Goal: Complete application form: Complete application form

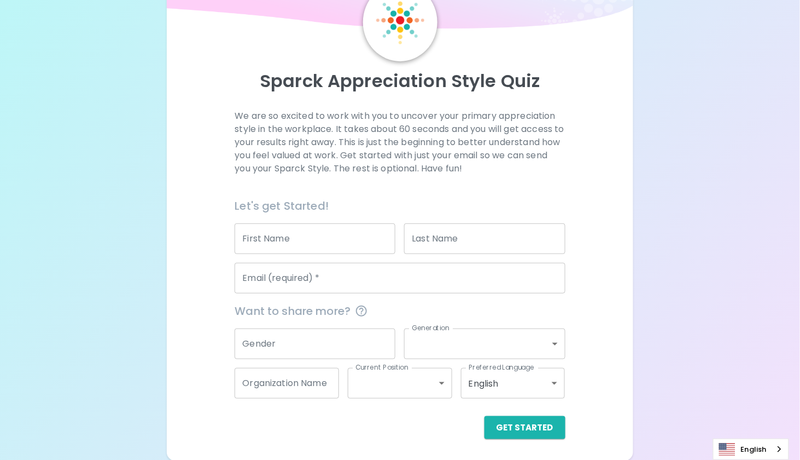
scroll to position [61, 0]
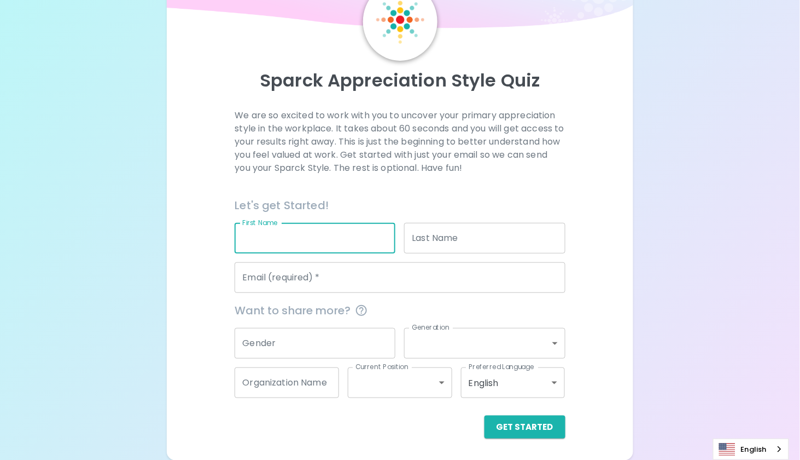
click at [375, 242] on input "First Name" at bounding box center [315, 238] width 161 height 31
type input "Monica"
type input "Cretu"
type input "[EMAIL_ADDRESS][DOMAIN_NAME]"
type input "[PERSON_NAME]"
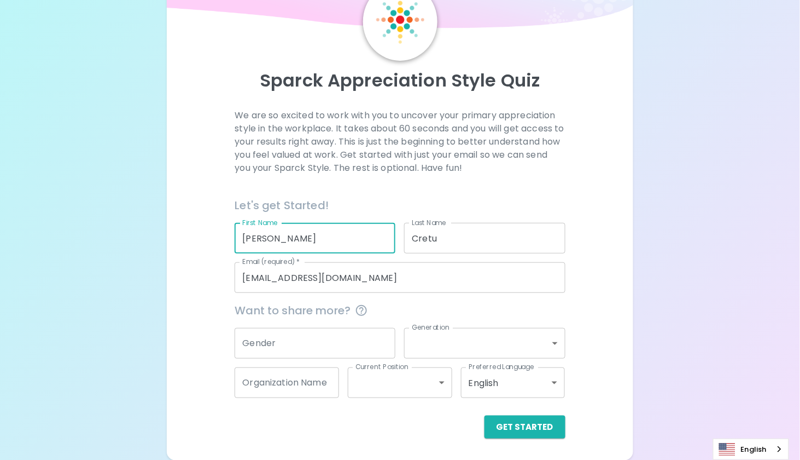
click at [334, 336] on input "Gender" at bounding box center [315, 343] width 161 height 31
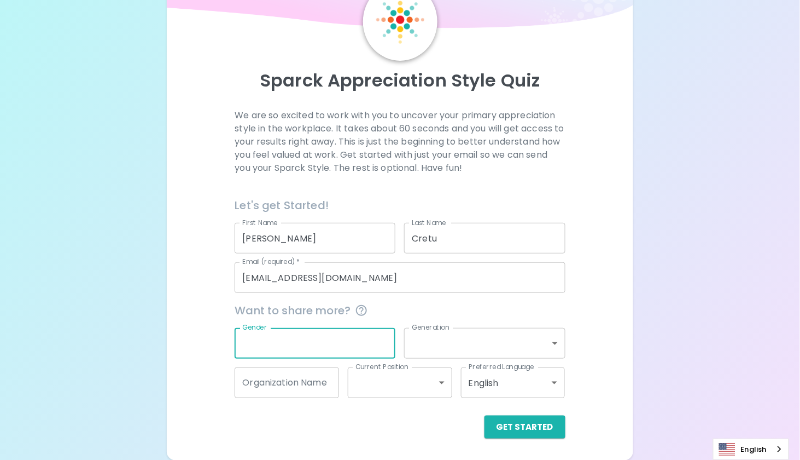
type input "f"
type input "F"
click at [555, 347] on body "Sparck Appreciation Style Quiz We are so excited to work with you to uncover yo…" at bounding box center [400, 199] width 800 height 521
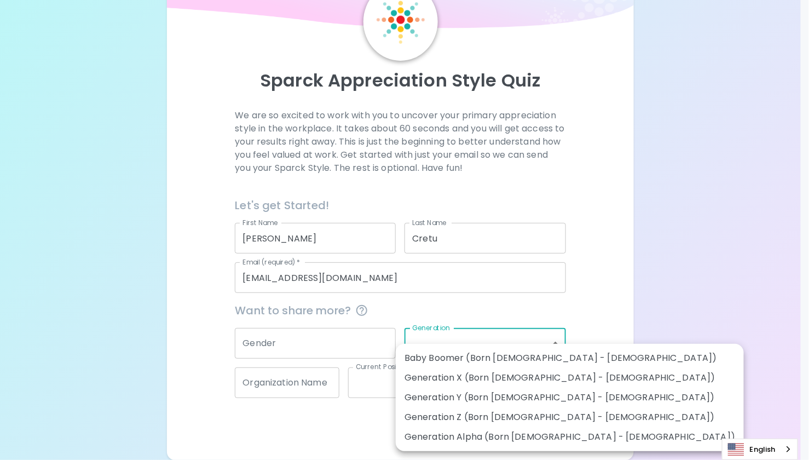
click at [591, 348] on div at bounding box center [404, 230] width 809 height 460
click at [556, 346] on body "Sparck Appreciation Style Quiz We are so excited to work with you to uncover yo…" at bounding box center [404, 199] width 809 height 521
click at [539, 383] on li "Generation X (Born 1965 - 1980)" at bounding box center [570, 378] width 348 height 20
type input "generation_x"
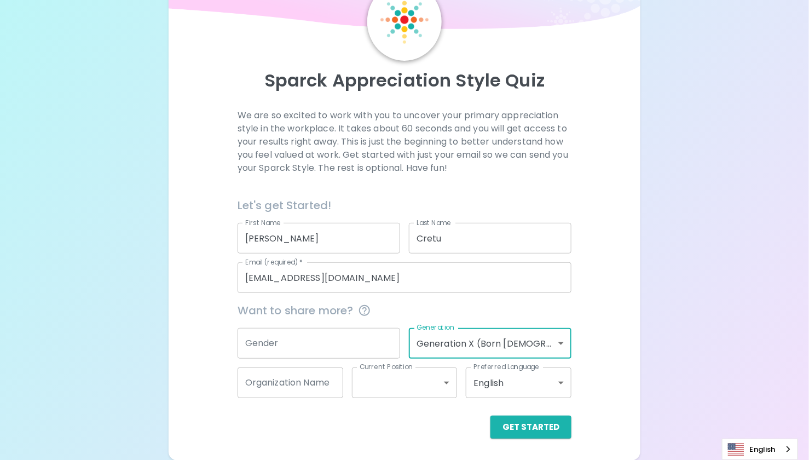
click at [434, 386] on body "Sparck Appreciation Style Quiz We are so excited to work with you to uncover yo…" at bounding box center [404, 199] width 809 height 521
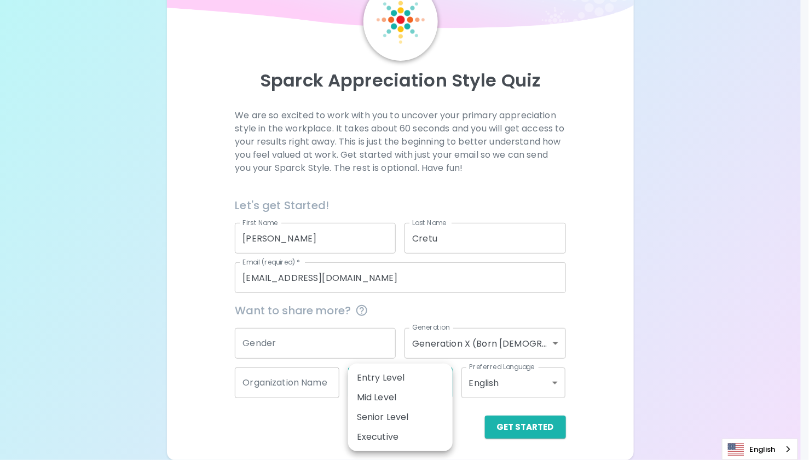
click at [462, 417] on div at bounding box center [404, 230] width 809 height 460
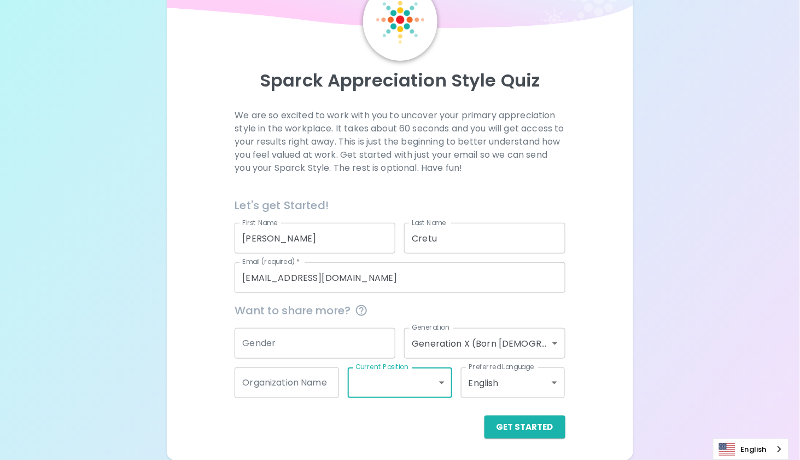
click at [551, 346] on body "Sparck Appreciation Style Quiz We are so excited to work with you to uncover yo…" at bounding box center [400, 199] width 800 height 521
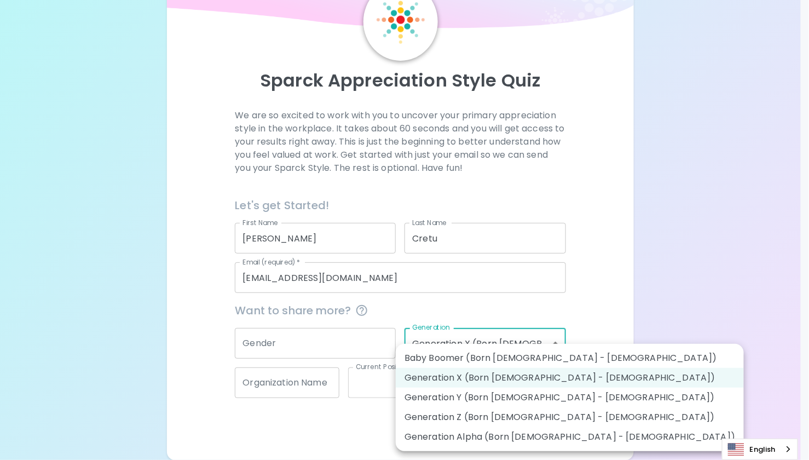
click at [598, 342] on div at bounding box center [404, 230] width 809 height 460
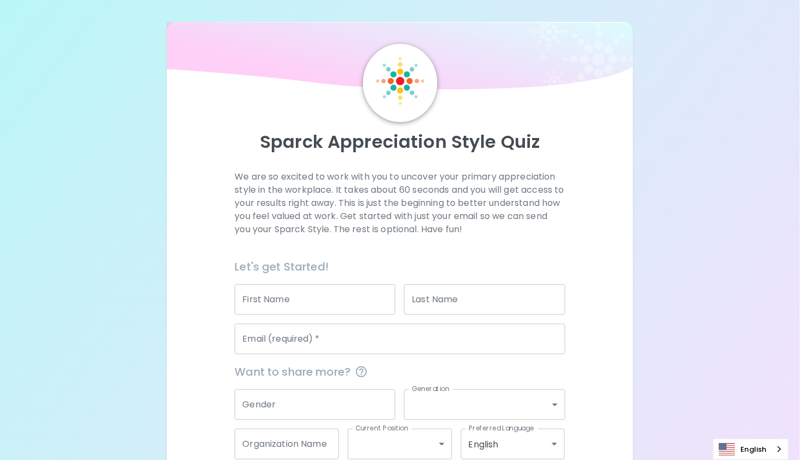
scroll to position [61, 0]
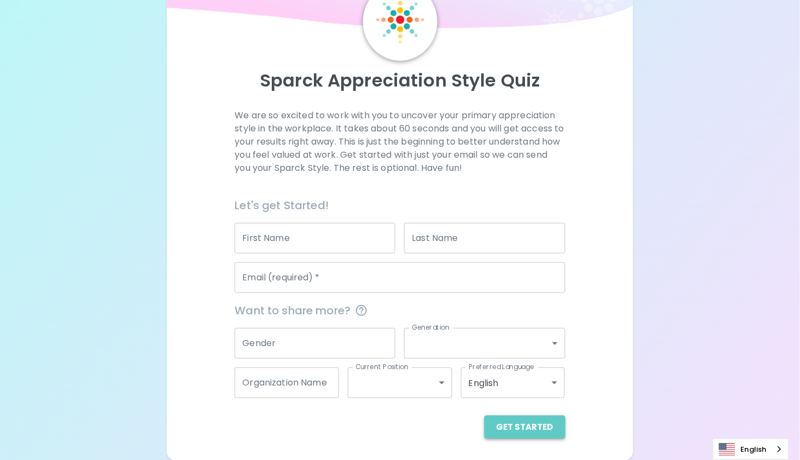
click at [538, 422] on button "Get Started" at bounding box center [525, 426] width 81 height 23
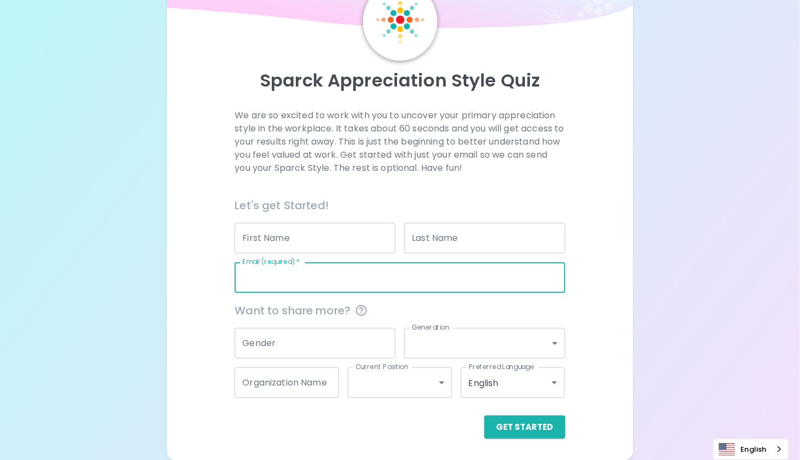
click at [277, 275] on input "Email (required)   *" at bounding box center [400, 277] width 330 height 31
type input "[EMAIL_ADDRESS][DOMAIN_NAME]"
type input "[PERSON_NAME]"
type input "Cretu"
click at [628, 272] on div "Sparck Appreciation Style Quiz We are so excited to work with you to uncover yo…" at bounding box center [400, 210] width 467 height 499
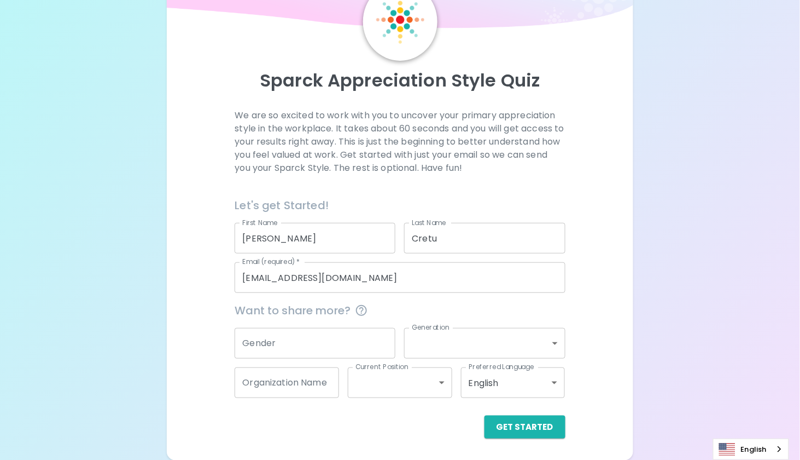
click at [549, 387] on body "Sparck Appreciation Style Quiz We are so excited to work with you to uncover yo…" at bounding box center [400, 199] width 800 height 521
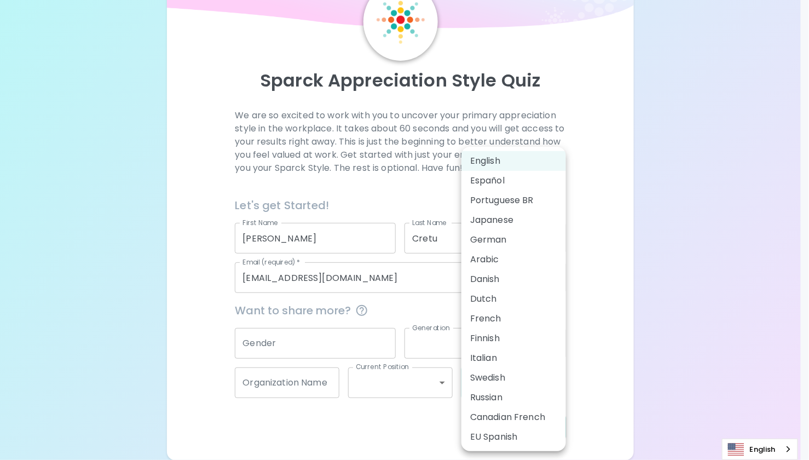
click at [580, 367] on div at bounding box center [404, 230] width 809 height 460
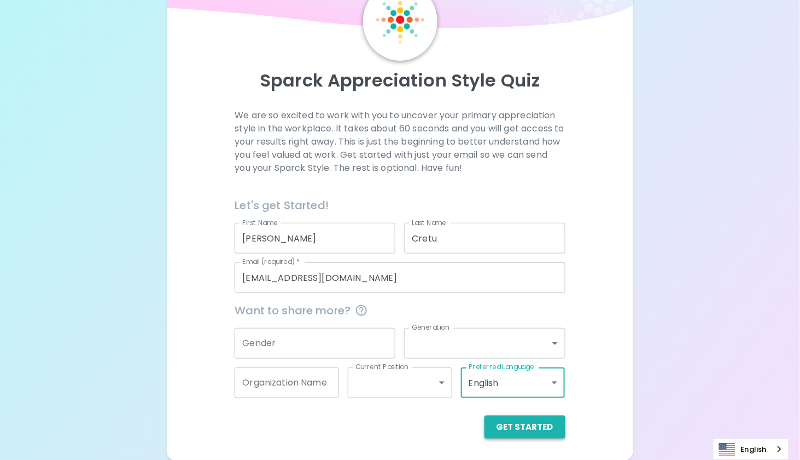
click at [525, 429] on button "Get Started" at bounding box center [525, 426] width 81 height 23
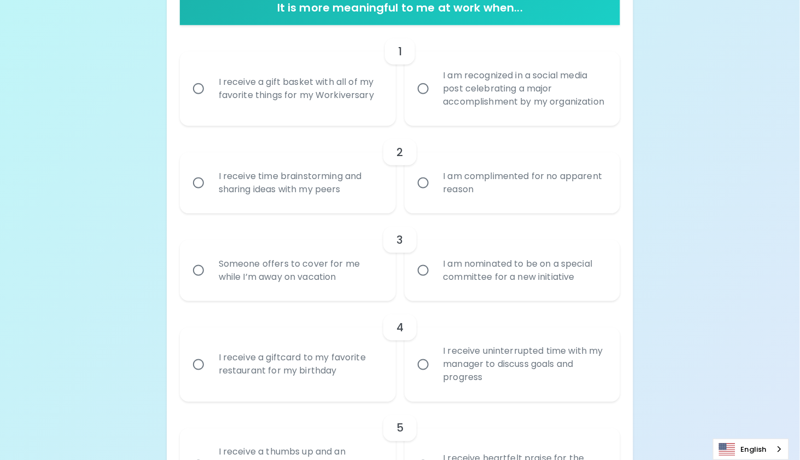
scroll to position [116, 0]
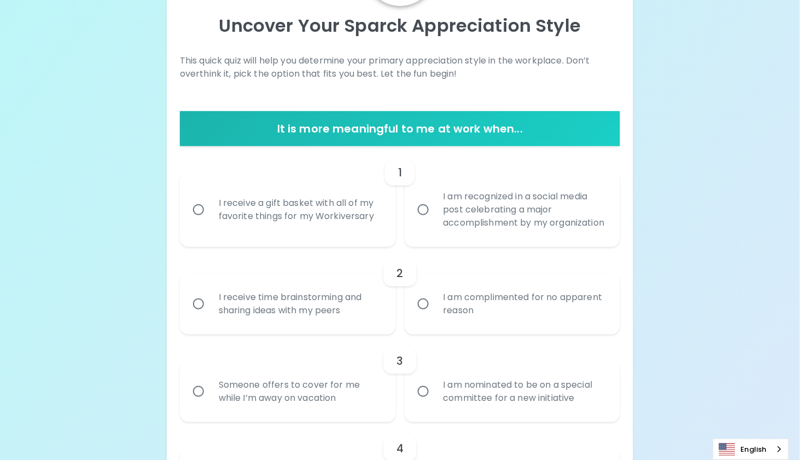
click at [195, 217] on input "I receive a gift basket with all of my favorite things for my Workiversary" at bounding box center [198, 209] width 23 height 23
radio input "true"
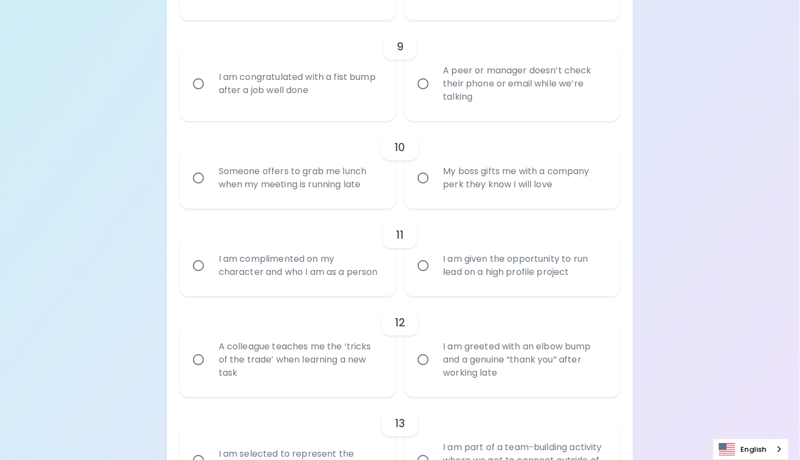
scroll to position [1024, 0]
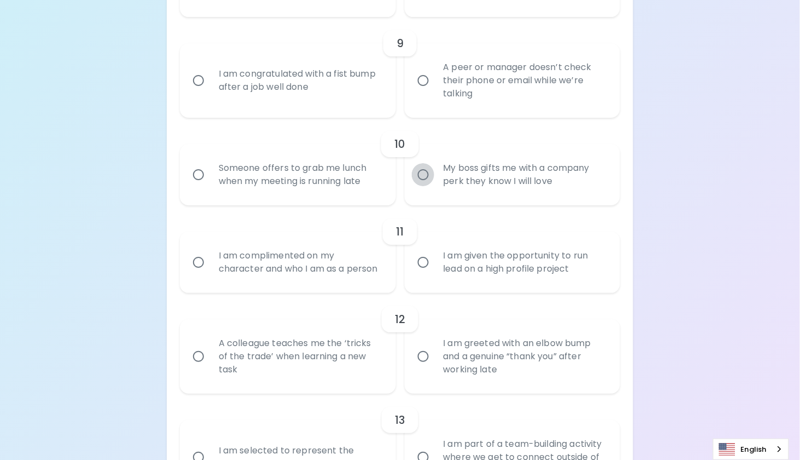
click at [425, 186] on input "My boss gifts me with a company perk they know I will love" at bounding box center [423, 174] width 23 height 23
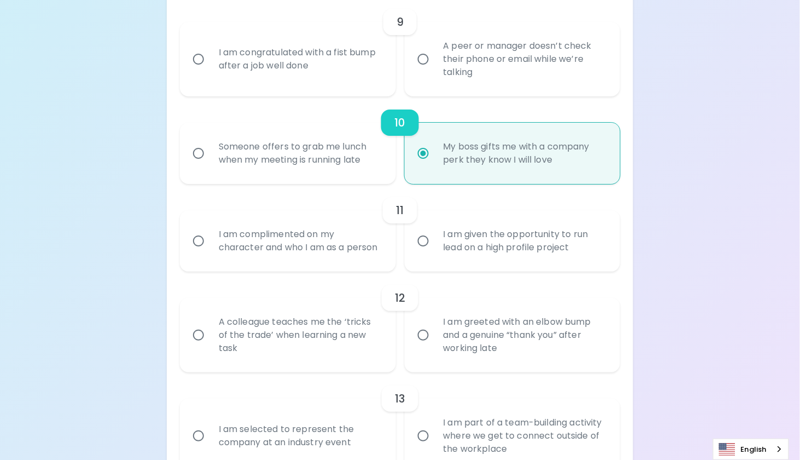
scroll to position [997, 0]
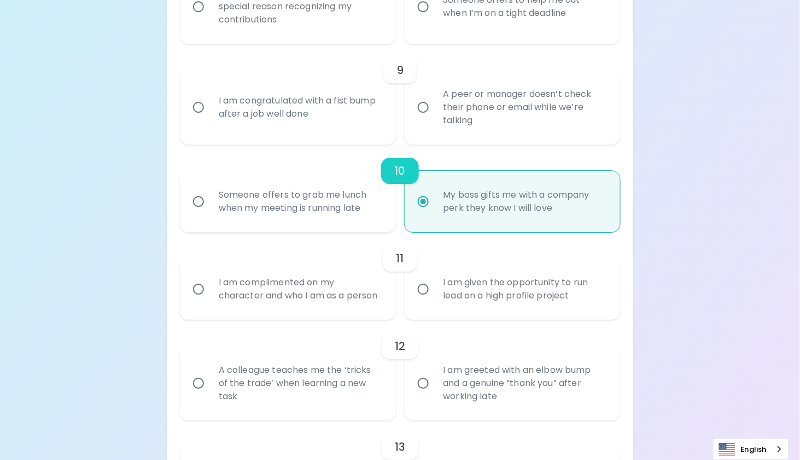
click at [427, 213] on input "My boss gifts me with a company perk they know I will love" at bounding box center [423, 201] width 23 height 23
radio input "true"
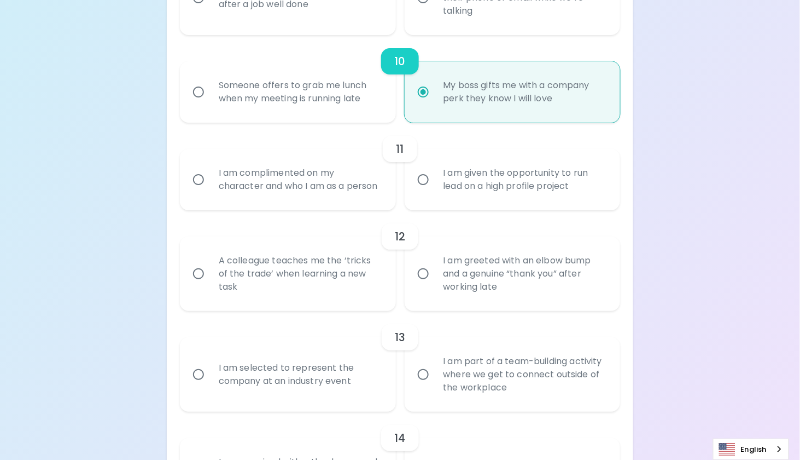
scroll to position [1325, 0]
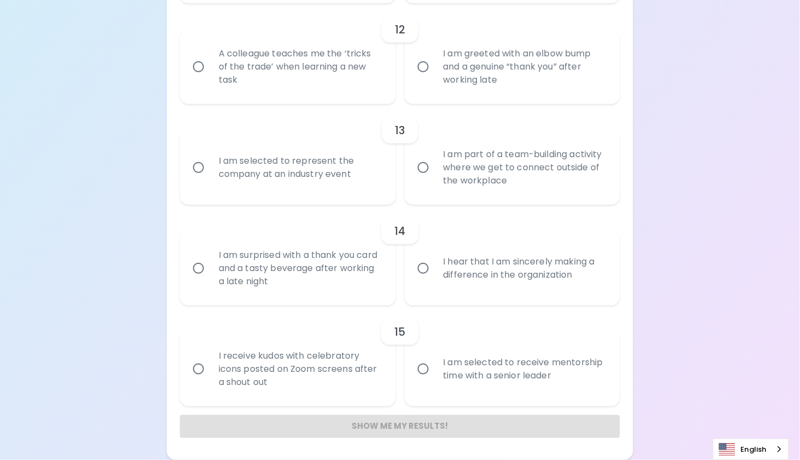
click at [422, 426] on div "Show me my results!" at bounding box center [400, 426] width 440 height 23
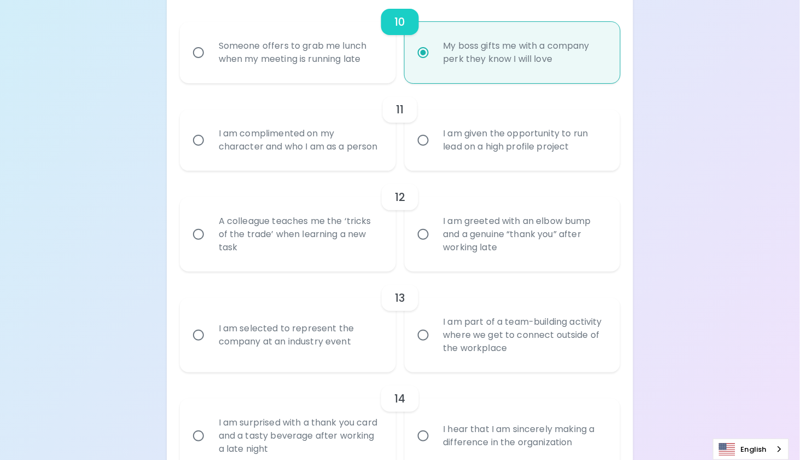
scroll to position [1107, 0]
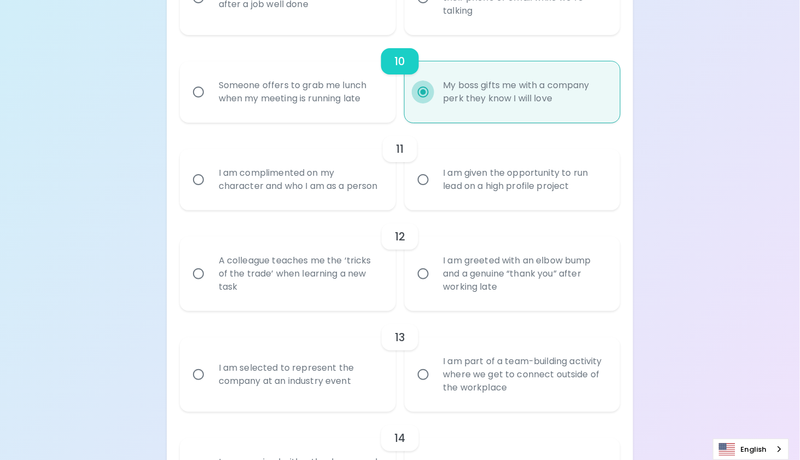
click at [420, 102] on input "My boss gifts me with a company perk they know I will love" at bounding box center [423, 91] width 23 height 23
click at [240, 101] on div "Someone offers to grab me lunch when my meeting is running late" at bounding box center [300, 92] width 180 height 53
click at [210, 101] on input "Someone offers to grab me lunch when my meeting is running late" at bounding box center [198, 91] width 23 height 23
radio input "true"
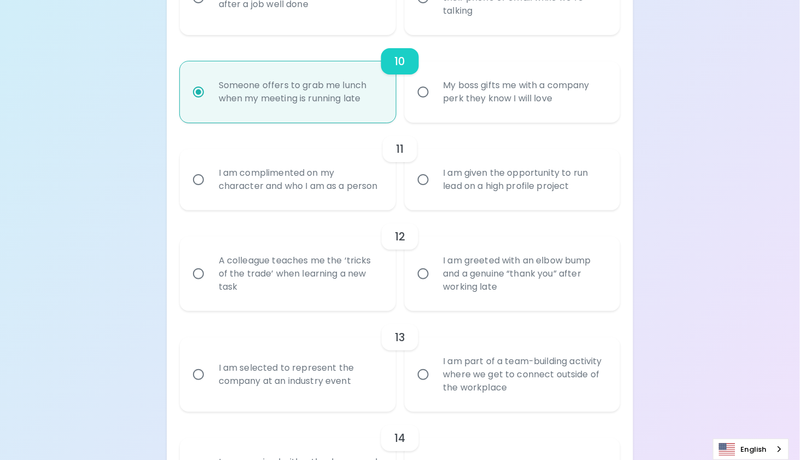
radio input "true"
click at [431, 102] on input "My boss gifts me with a company perk they know I will love" at bounding box center [423, 91] width 23 height 23
radio input "true"
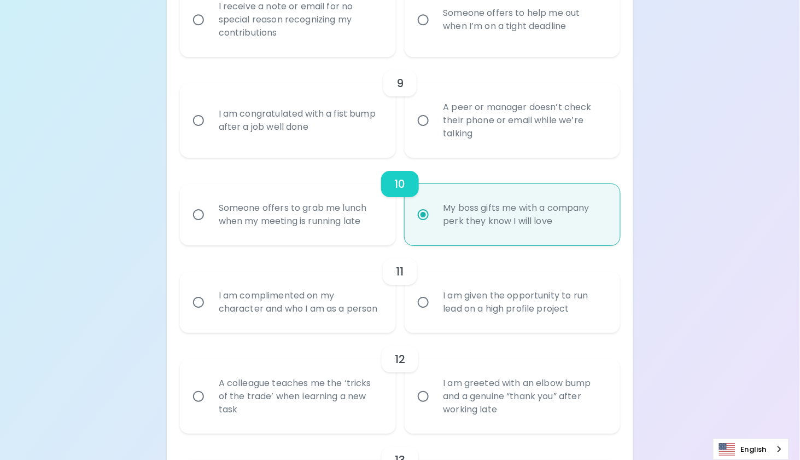
scroll to position [1313, 0]
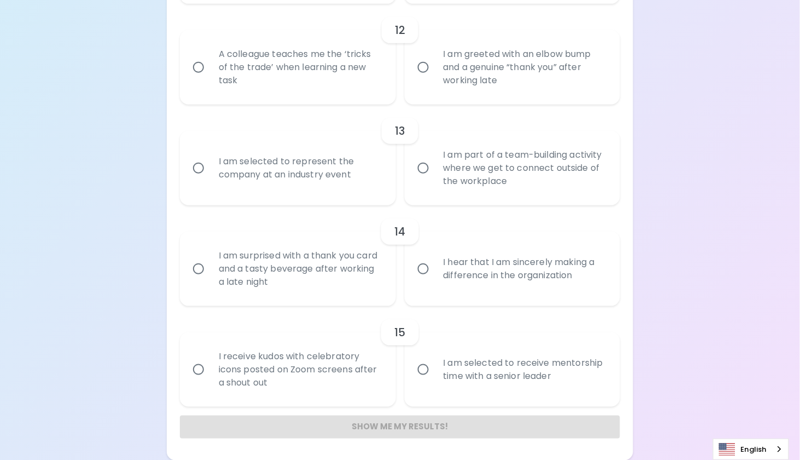
radio input "true"
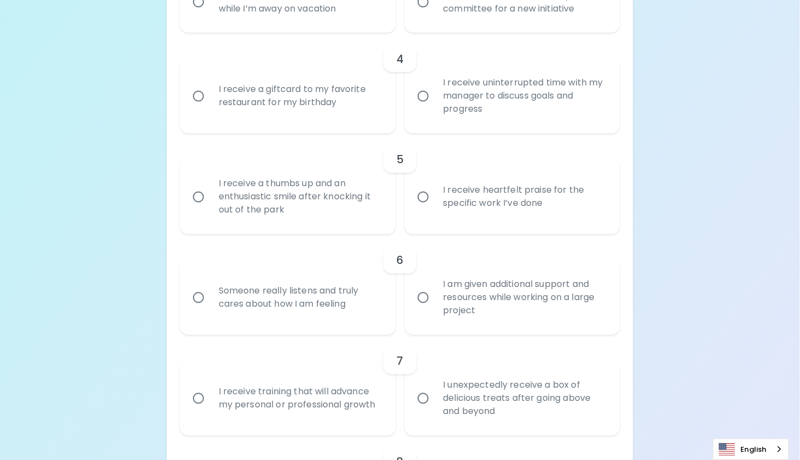
scroll to position [505, 0]
click at [345, 118] on div "I receive a giftcard to my favorite restaurant for my birthday" at bounding box center [300, 96] width 180 height 53
click at [210, 108] on input "I receive a giftcard to my favorite restaurant for my birthday" at bounding box center [198, 96] width 23 height 23
radio input "false"
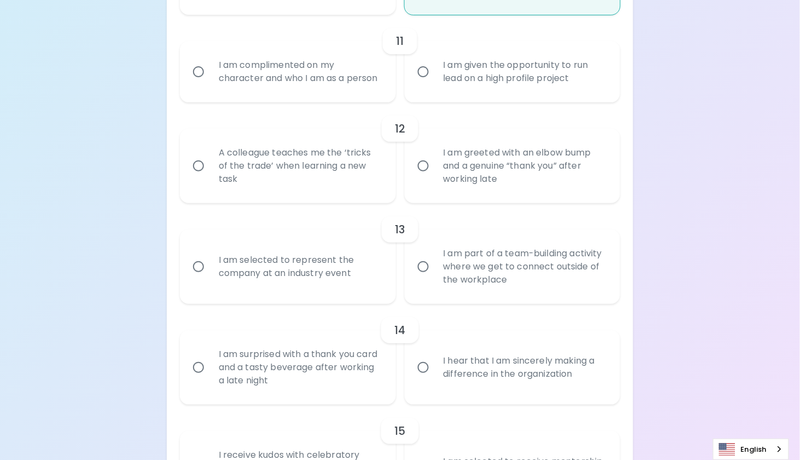
scroll to position [1325, 0]
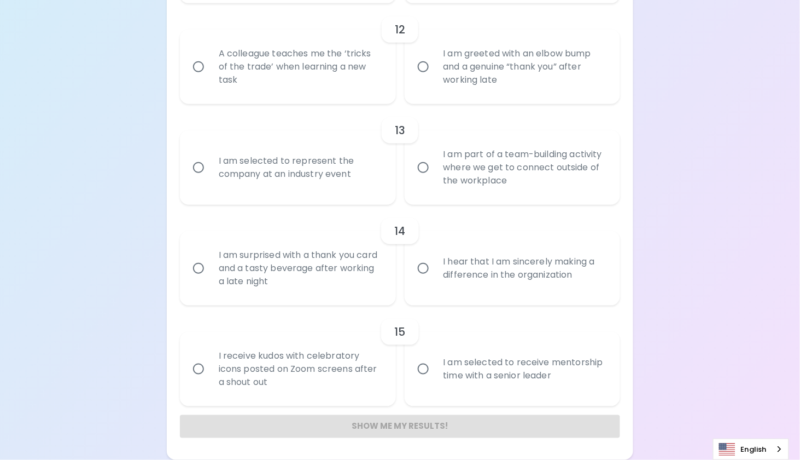
radio input "true"
click at [440, 424] on div "Show me my results!" at bounding box center [400, 426] width 440 height 23
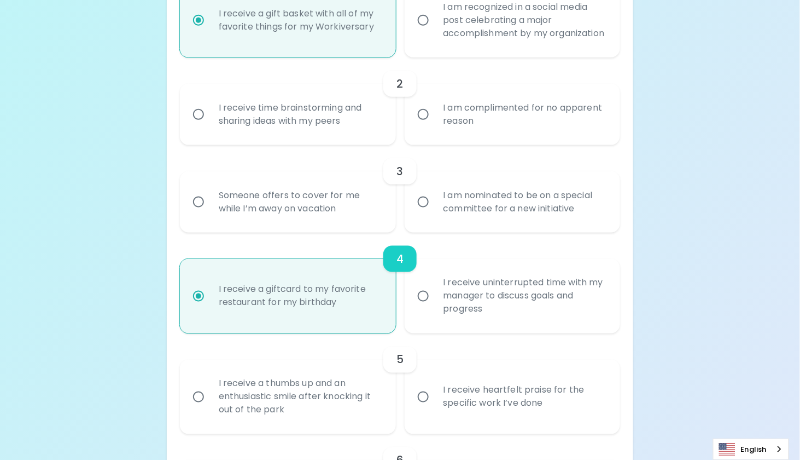
scroll to position [67, 0]
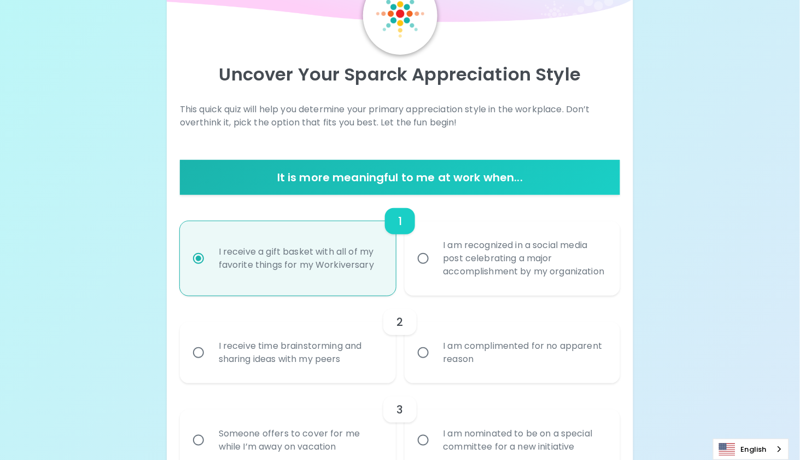
click at [426, 262] on input "I am recognized in a social media post celebrating a major accomplishment by my…" at bounding box center [423, 258] width 23 height 23
radio input "false"
radio input "true"
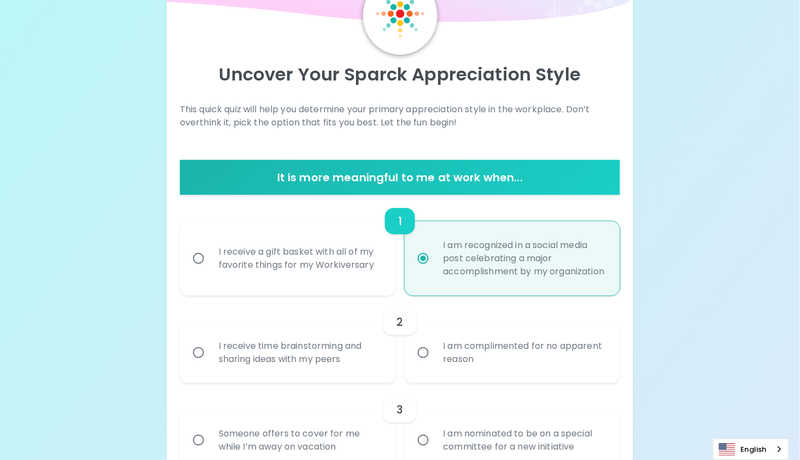
radio input "true"
click at [282, 269] on div "I receive a gift basket with all of my favorite things for my Workiversary" at bounding box center [300, 258] width 180 height 53
click at [210, 269] on input "I receive a gift basket with all of my favorite things for my Workiversary" at bounding box center [198, 258] width 23 height 23
radio input "false"
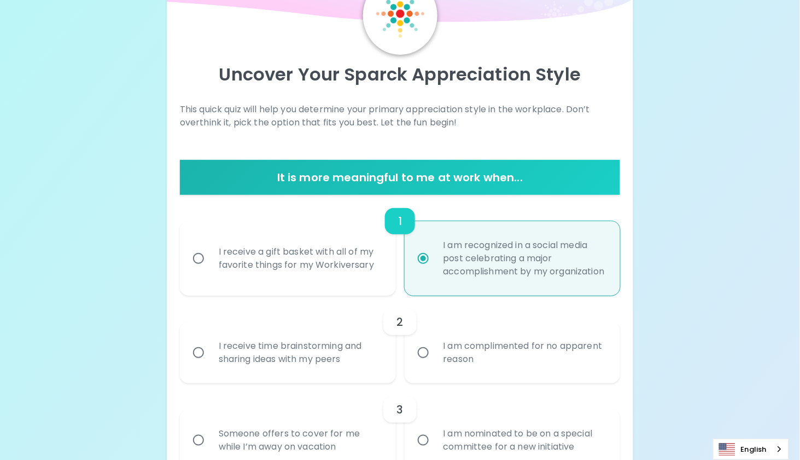
radio input "false"
radio input "true"
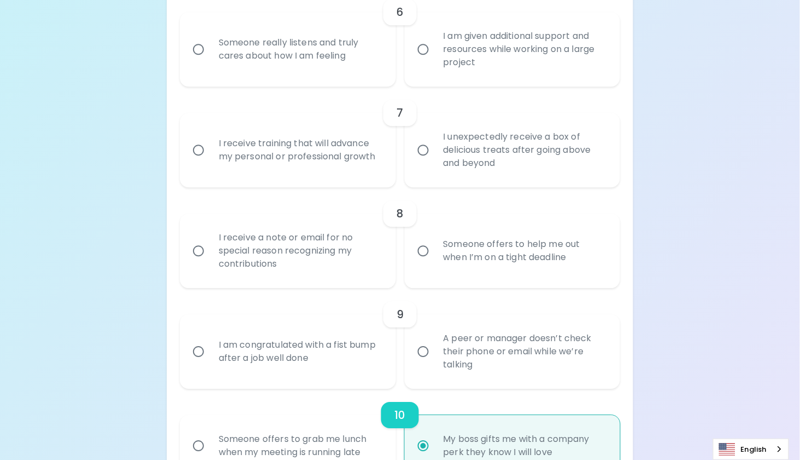
scroll to position [724, 0]
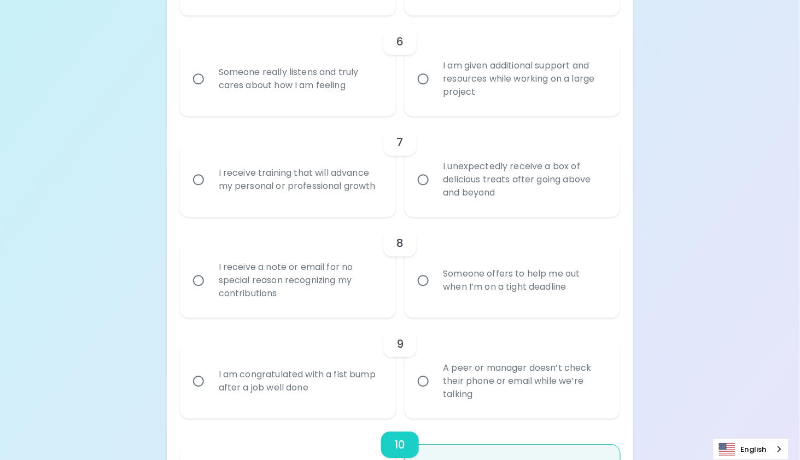
radio input "true"
drag, startPoint x: 480, startPoint y: 175, endPoint x: 474, endPoint y: 182, distance: 9.7
click at [479, 175] on div "I unexpectedly receive a box of delicious treats after going above and beyond" at bounding box center [525, 180] width 180 height 66
click at [435, 175] on input "I unexpectedly receive a box of delicious treats after going above and beyond" at bounding box center [423, 179] width 23 height 23
radio input "false"
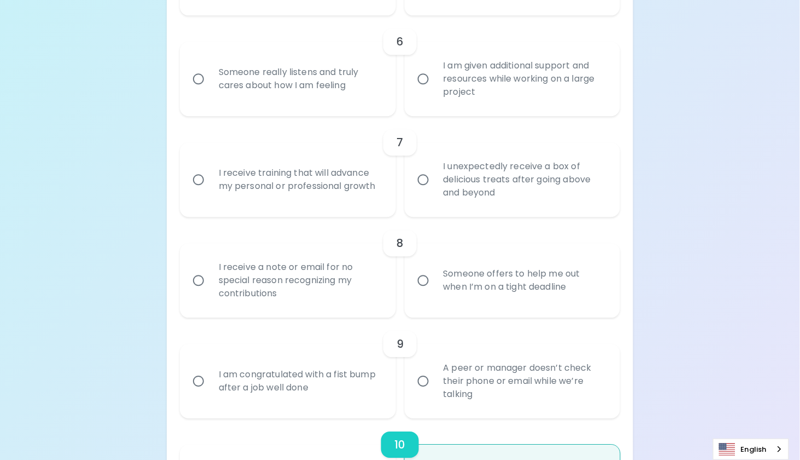
radio input "false"
radio input "true"
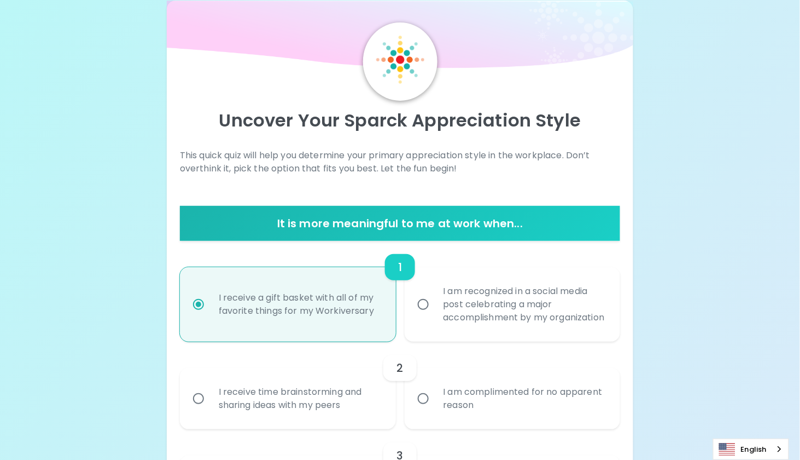
scroll to position [13, 0]
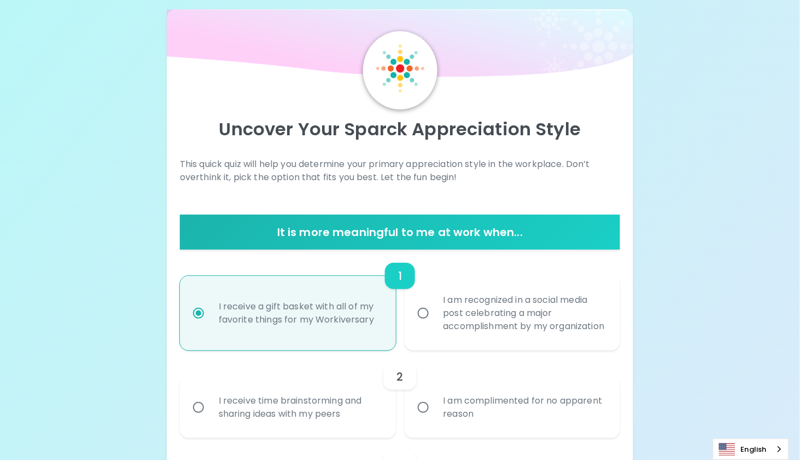
radio input "true"
click at [394, 231] on h6 "It is more meaningful to me at work when..." at bounding box center [400, 232] width 432 height 18
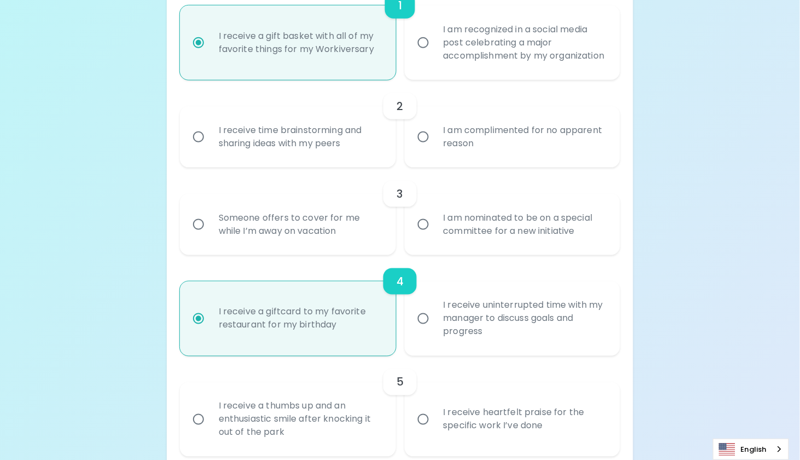
scroll to position [286, 0]
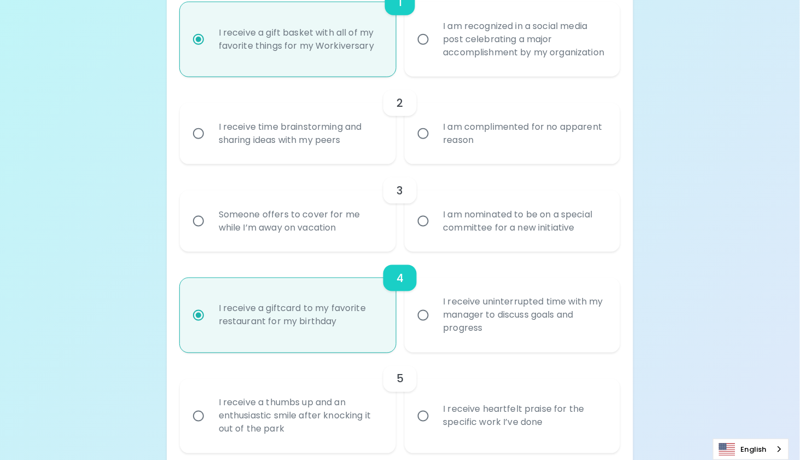
click at [278, 312] on div "I receive a giftcard to my favorite restaurant for my birthday" at bounding box center [300, 315] width 180 height 53
click at [210, 312] on input "I receive a giftcard to my favorite restaurant for my birthday" at bounding box center [198, 315] width 23 height 23
radio input "true"
click at [402, 285] on h6 "4" at bounding box center [400, 278] width 7 height 18
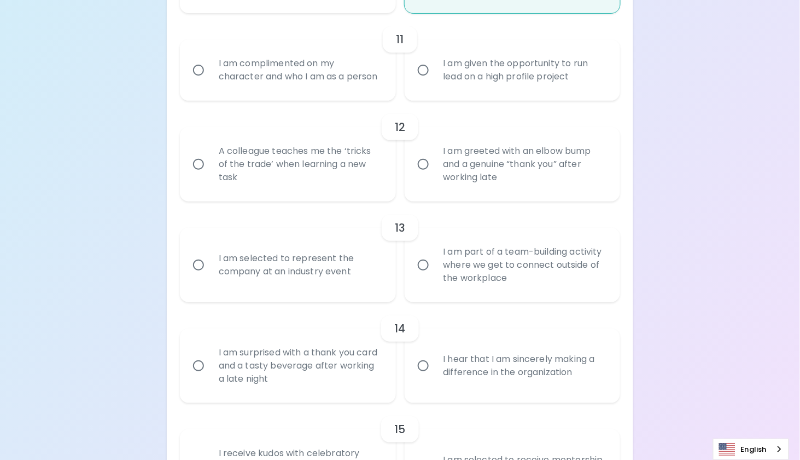
click at [506, 282] on div "I am part of a team-building activity where we get to connect outside of the wo…" at bounding box center [525, 265] width 180 height 66
click at [435, 276] on input "I am part of a team-building activity where we get to connect outside of the wo…" at bounding box center [423, 264] width 23 height 23
radio input "false"
radio input "true"
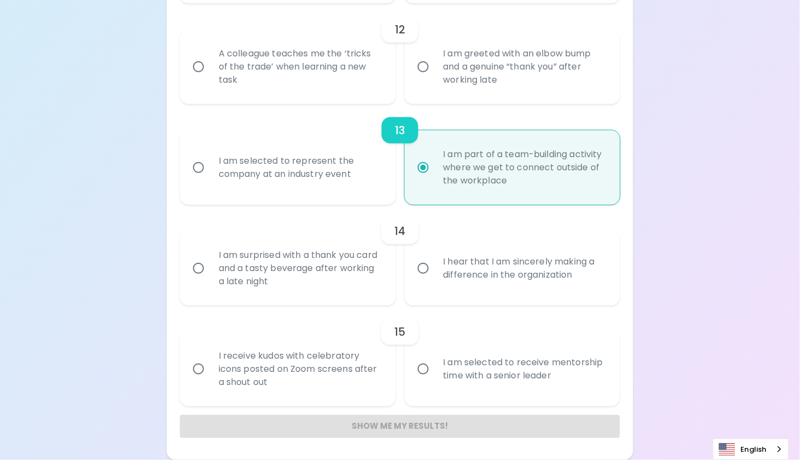
scroll to position [1325, 0]
radio input "true"
click at [490, 167] on div "I am part of a team-building activity where we get to connect outside of the wo…" at bounding box center [525, 168] width 180 height 66
click at [435, 167] on input "I am part of a team-building activity where we get to connect outside of the wo…" at bounding box center [423, 167] width 23 height 23
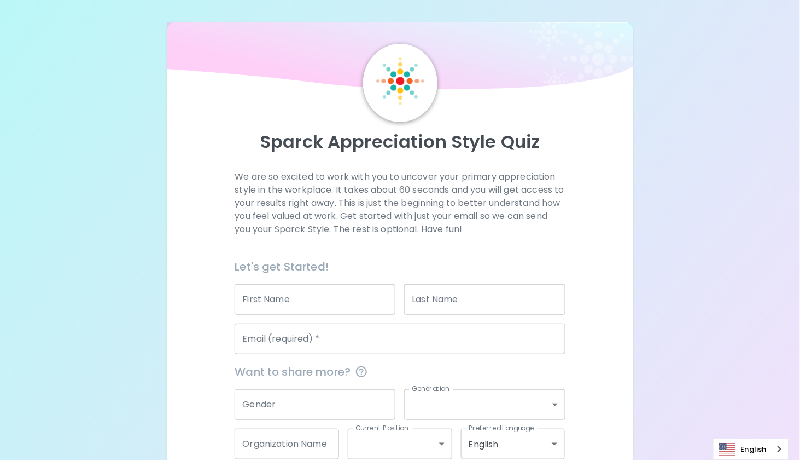
click at [379, 332] on input "Email (required)   *" at bounding box center [400, 338] width 330 height 31
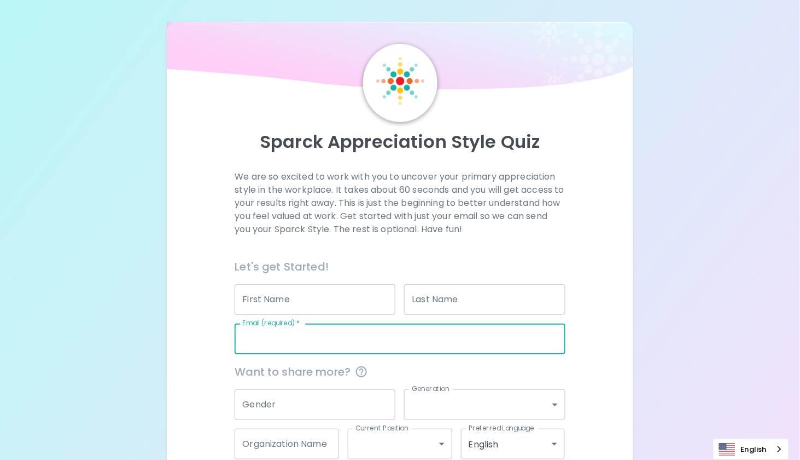
type input "[EMAIL_ADDRESS][DOMAIN_NAME]"
type input "[PERSON_NAME]"
type input "Cretu"
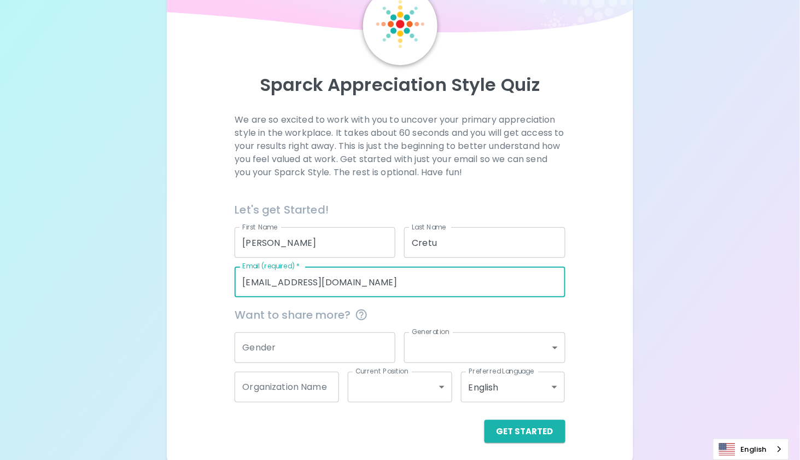
scroll to position [61, 0]
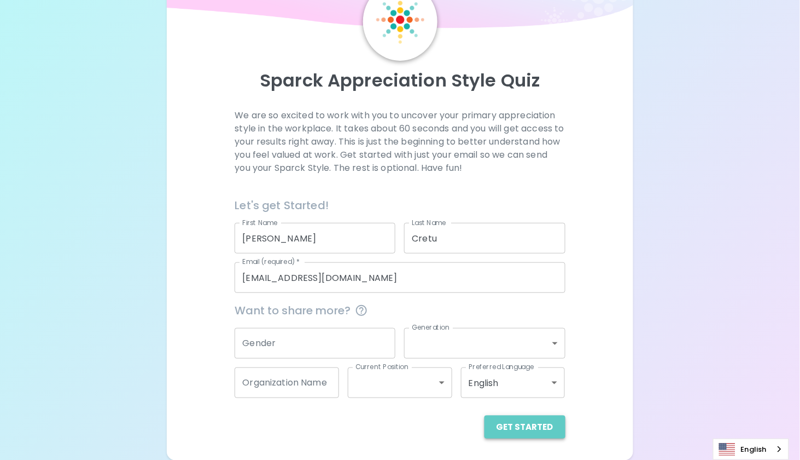
click at [535, 427] on button "Get Started" at bounding box center [525, 426] width 81 height 23
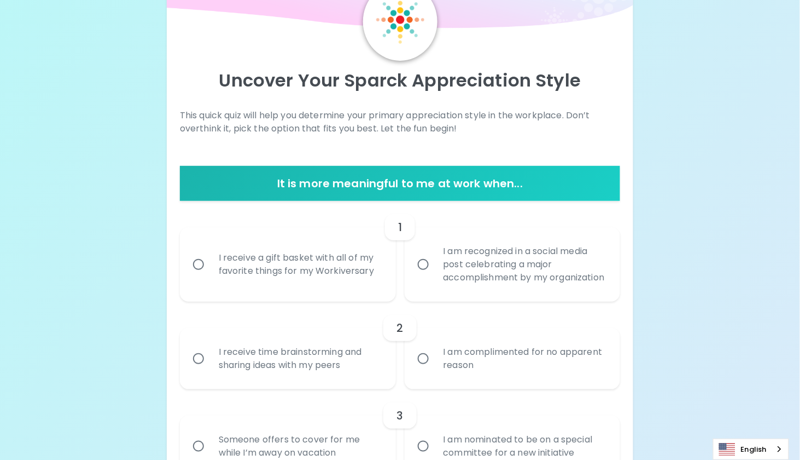
click at [300, 270] on div "I receive a gift basket with all of my favorite things for my Workiversary" at bounding box center [300, 264] width 180 height 53
click at [210, 270] on input "I receive a gift basket with all of my favorite things for my Workiversary" at bounding box center [198, 264] width 23 height 23
radio input "true"
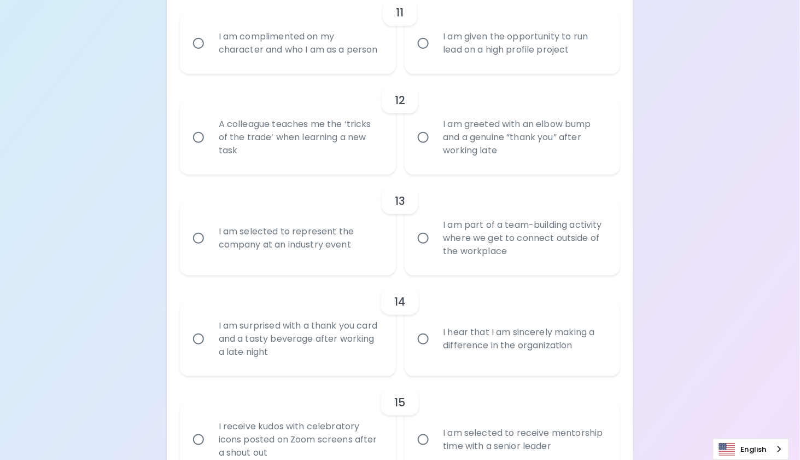
scroll to position [1325, 0]
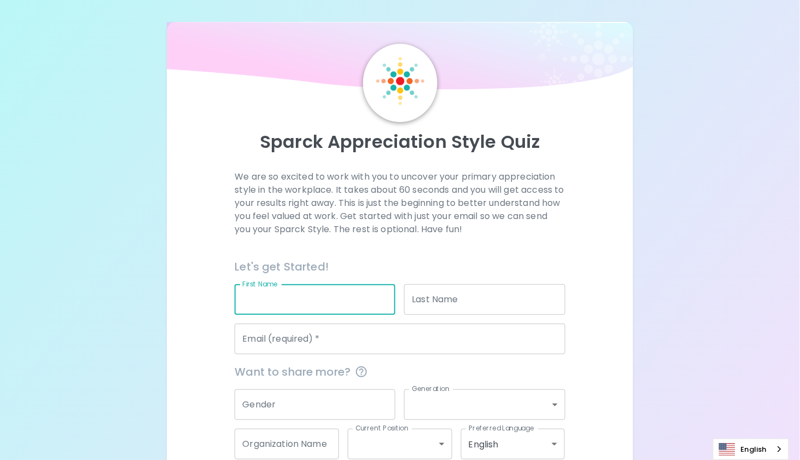
click at [323, 303] on input "First Name" at bounding box center [315, 299] width 161 height 31
click at [342, 342] on input "Email (required)   *" at bounding box center [400, 338] width 330 height 31
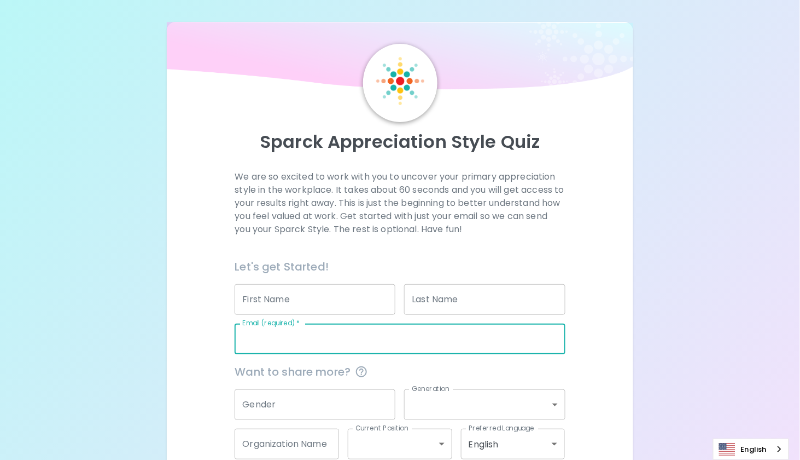
type input "[EMAIL_ADDRESS][DOMAIN_NAME]"
type input "[PERSON_NAME]"
type input "Cretu"
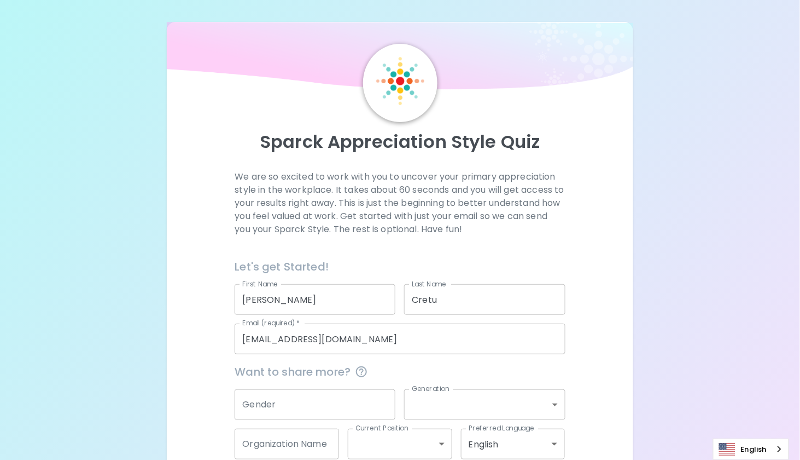
click at [651, 363] on div "Sparck Appreciation Style Quiz We are so excited to work with you to uncover yo…" at bounding box center [400, 260] width 800 height 521
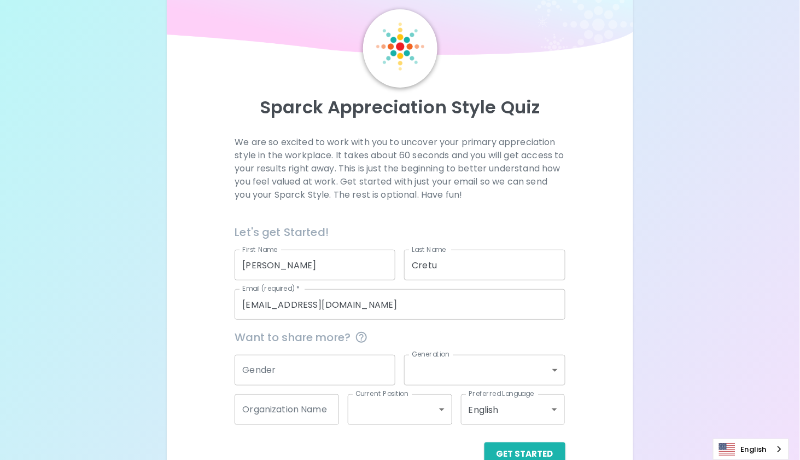
scroll to position [61, 0]
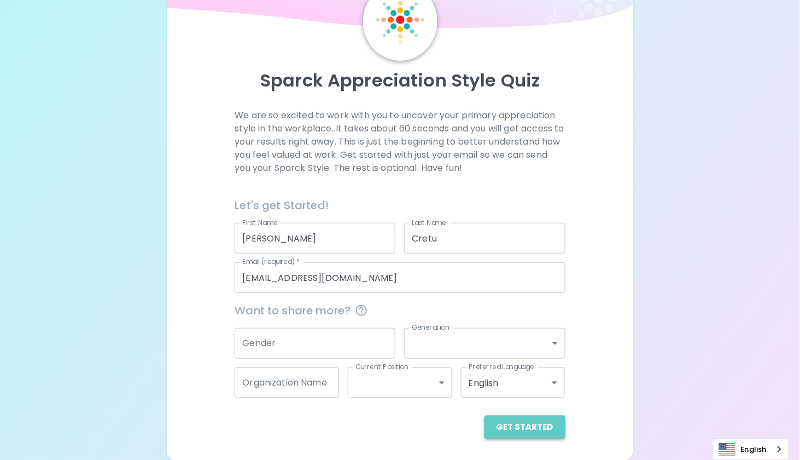
click at [547, 426] on button "Get Started" at bounding box center [525, 426] width 81 height 23
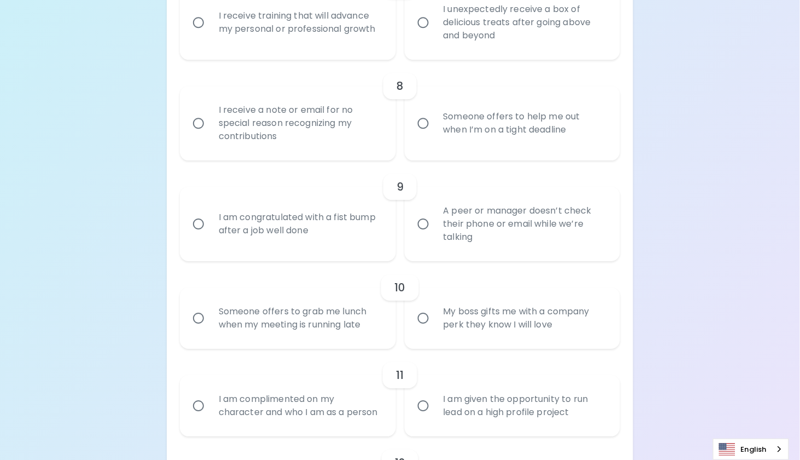
scroll to position [937, 0]
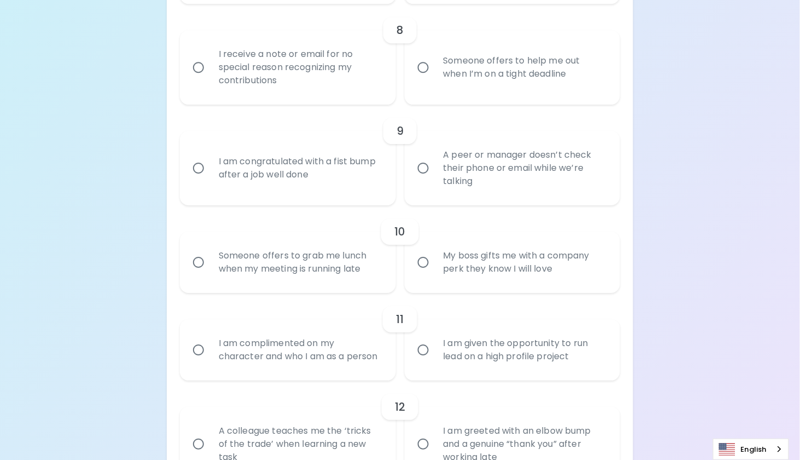
click at [485, 274] on div "My boss gifts me with a company perk they know I will love" at bounding box center [525, 262] width 180 height 53
click at [435, 274] on input "My boss gifts me with a company perk they know I will love" at bounding box center [423, 262] width 23 height 23
radio input "true"
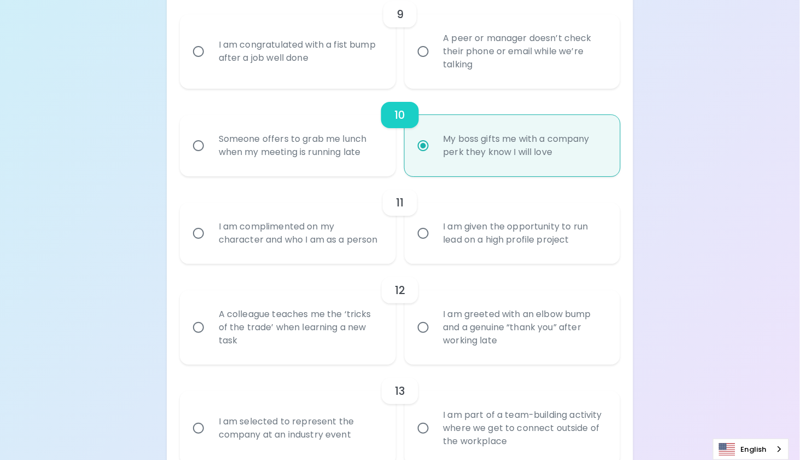
scroll to position [1052, 0]
click at [299, 154] on div "Someone offers to grab me lunch when my meeting is running late" at bounding box center [300, 146] width 180 height 53
click at [210, 154] on input "Someone offers to grab me lunch when my meeting is running late" at bounding box center [198, 146] width 23 height 23
radio input "true"
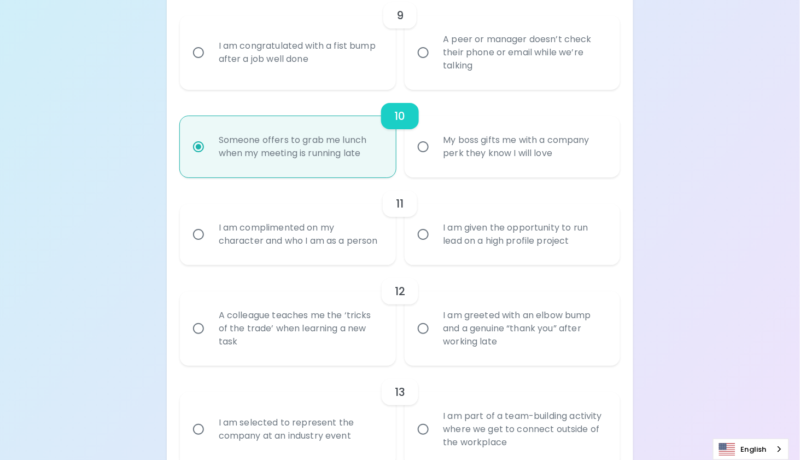
click at [482, 166] on div "My boss gifts me with a company perk they know I will love" at bounding box center [525, 146] width 180 height 53
click at [435, 158] on input "My boss gifts me with a company perk they know I will love" at bounding box center [423, 146] width 23 height 23
radio input "true"
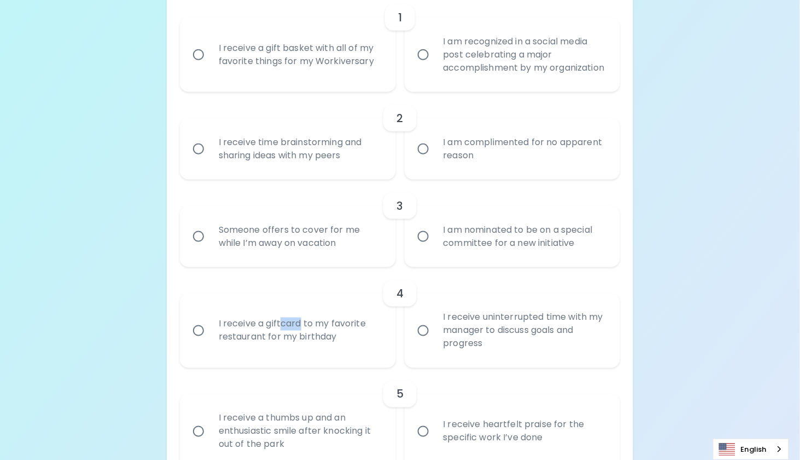
scroll to position [158, 0]
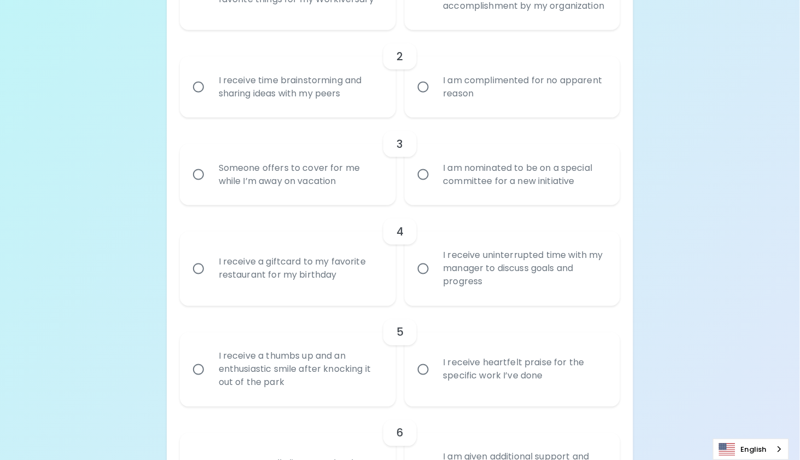
scroll to position [286, 0]
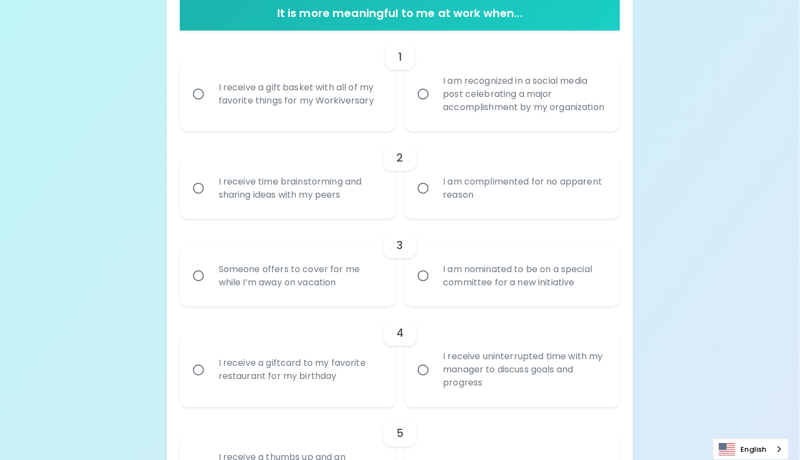
click at [313, 103] on div "I receive a gift basket with all of my favorite things for my Workiversary" at bounding box center [300, 94] width 180 height 53
click at [210, 103] on input "I receive a gift basket with all of my favorite things for my Workiversary" at bounding box center [198, 94] width 23 height 23
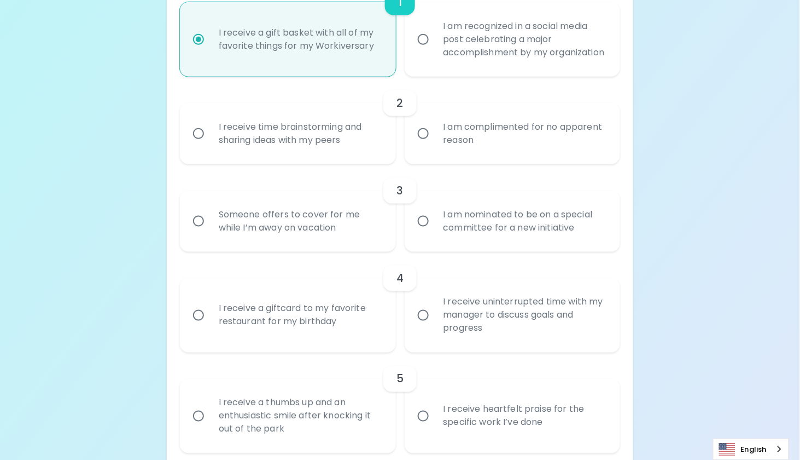
scroll to position [0, 0]
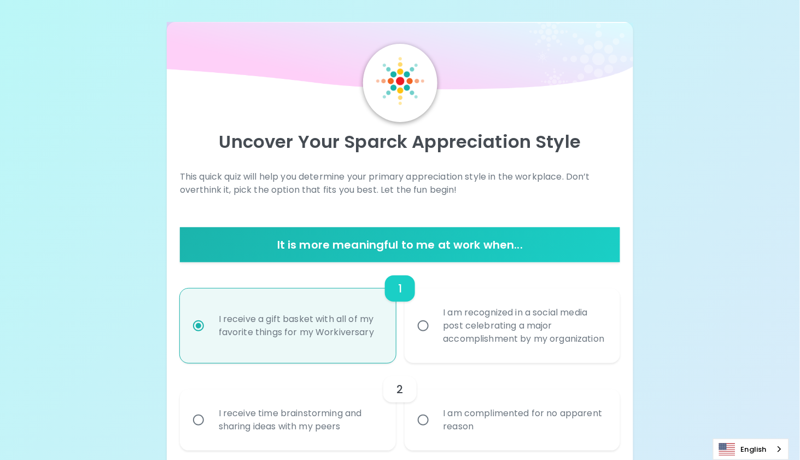
radio input "true"
click at [404, 100] on img at bounding box center [400, 81] width 48 height 48
